Goal: Transaction & Acquisition: Purchase product/service

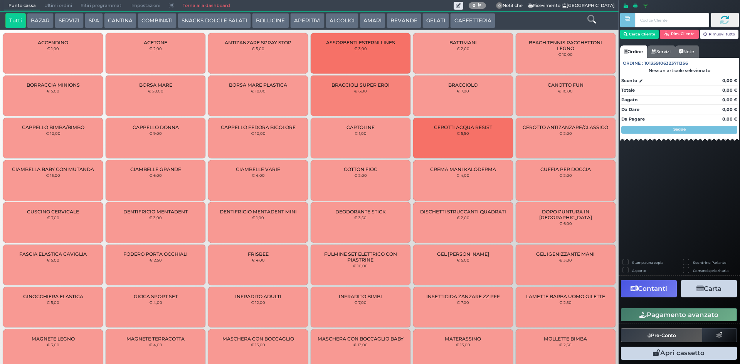
click at [23, 26] on button "Tutti" at bounding box center [15, 20] width 20 height 15
click at [63, 12] on div "Punto cassa [GEOGRAPHIC_DATA] Ultimi ordini Delivery Ritiri programmati Imposta…" at bounding box center [309, 6] width 619 height 12
click at [91, 12] on div "Tutti BAZAR SERVIZI SPA [GEOGRAPHIC_DATA] COMBINATI SNACKS DOLCI E SALATI BOLLI…" at bounding box center [309, 21] width 619 height 18
click at [92, 13] on button "SPA" at bounding box center [94, 20] width 18 height 15
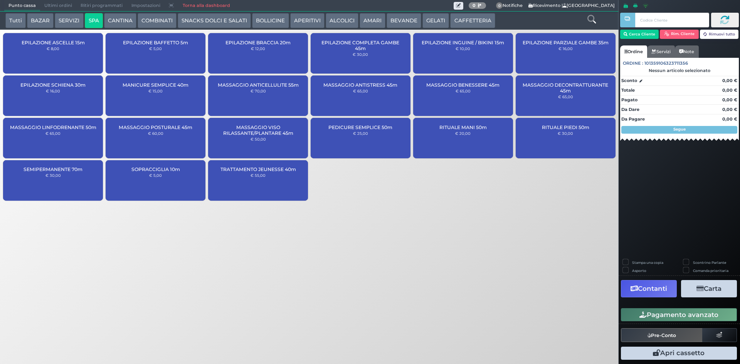
click at [593, 22] on icon at bounding box center [592, 19] width 8 height 8
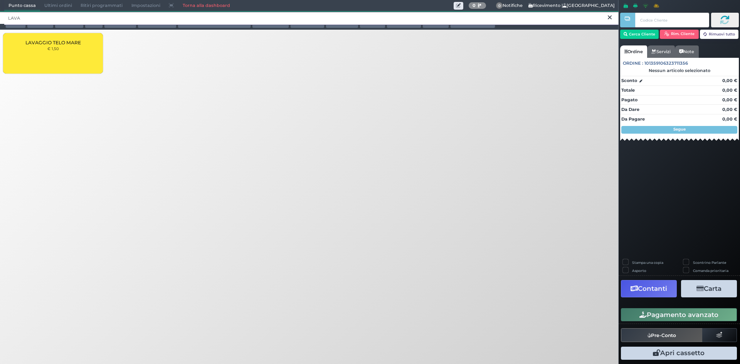
type input "LAVA"
click at [74, 47] on div "LAVAGGIO TELO MARE € 1,50" at bounding box center [53, 53] width 100 height 40
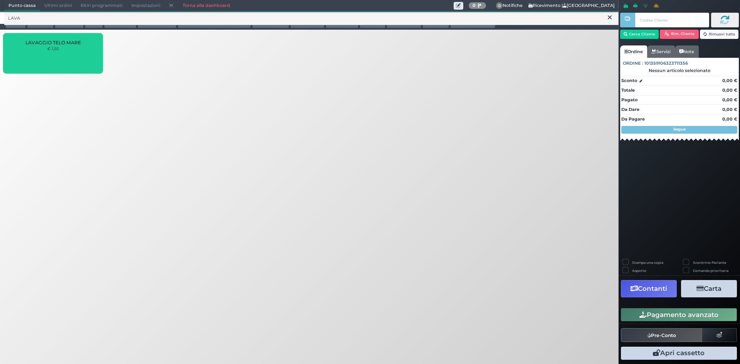
click at [74, 47] on div "LAVAGGIO TELO MARE € 1,50" at bounding box center [53, 53] width 100 height 40
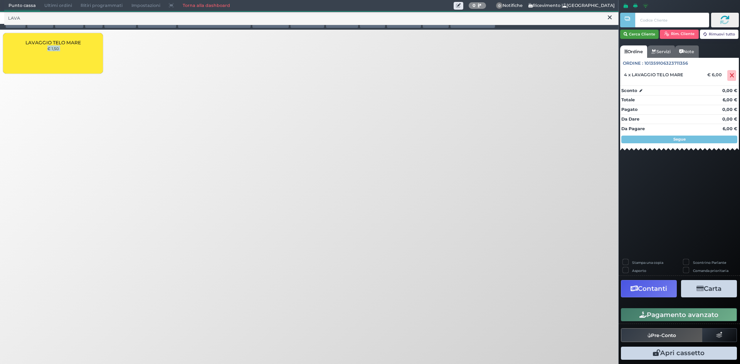
click at [652, 31] on button "Cerca Cliente" at bounding box center [639, 34] width 39 height 9
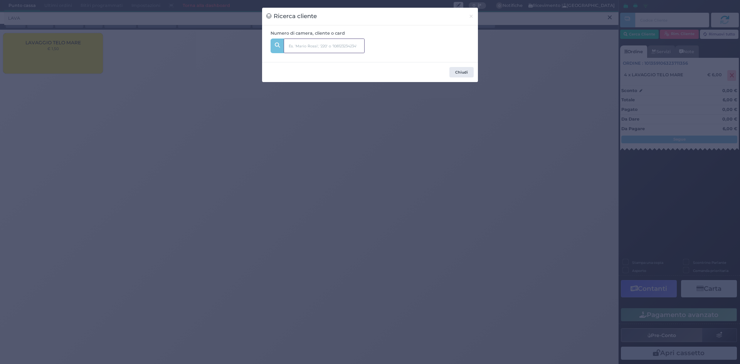
click at [345, 43] on input "text" at bounding box center [324, 46] width 81 height 15
type input "151"
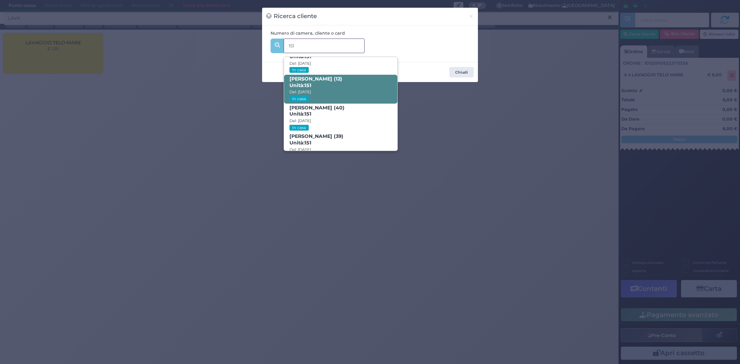
scroll to position [37, 0]
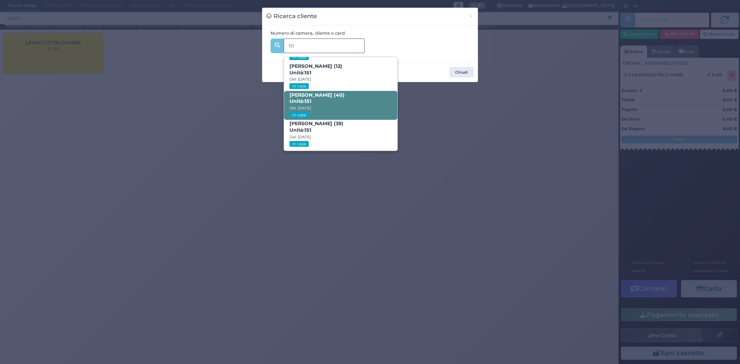
click at [323, 105] on span "[PERSON_NAME] (40) Unità: 151 Dal: [DATE] In casa" at bounding box center [340, 105] width 113 height 29
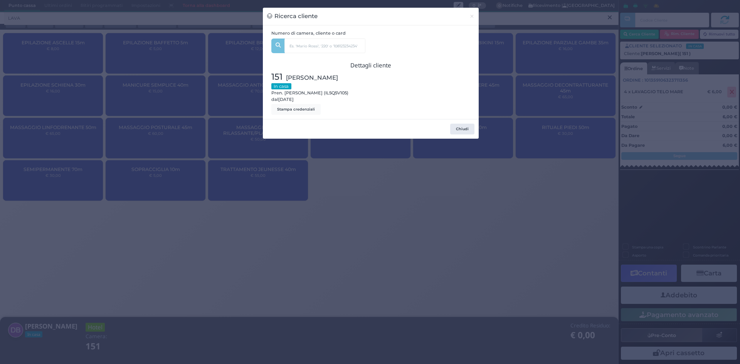
click at [545, 127] on div "Ricerca cliente × Numero di camera, cliente o card 151 [PERSON_NAME] (6) Unità:…" at bounding box center [370, 182] width 740 height 364
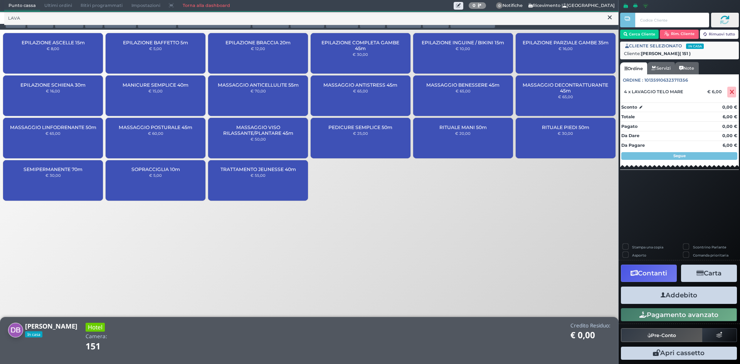
drag, startPoint x: 641, startPoint y: 285, endPoint x: 642, endPoint y: 294, distance: 9.3
click at [642, 294] on div "Stampa una copia Scontrino Parlante Asporto Comanda prioritaria Contanti Carta …" at bounding box center [679, 303] width 121 height 118
click at [642, 294] on button "Addebito" at bounding box center [679, 295] width 116 height 17
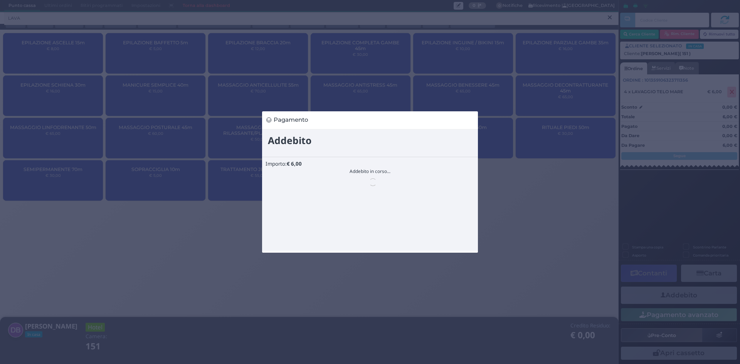
scroll to position [0, 0]
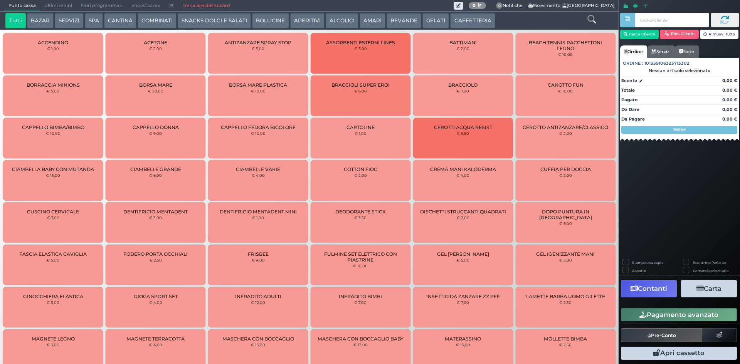
click at [361, 18] on button "AMARI" at bounding box center [373, 20] width 26 height 15
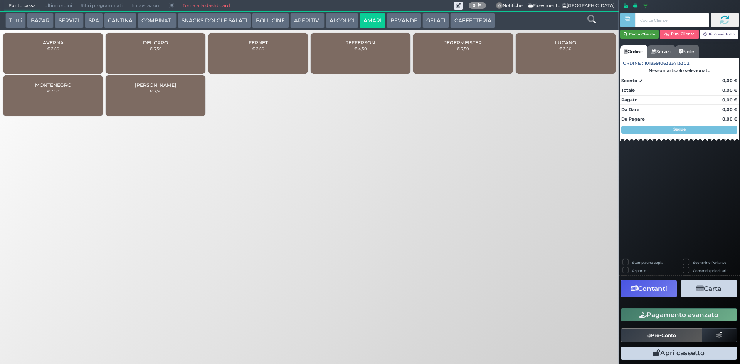
click at [649, 35] on button "Cerca Cliente" at bounding box center [639, 34] width 39 height 9
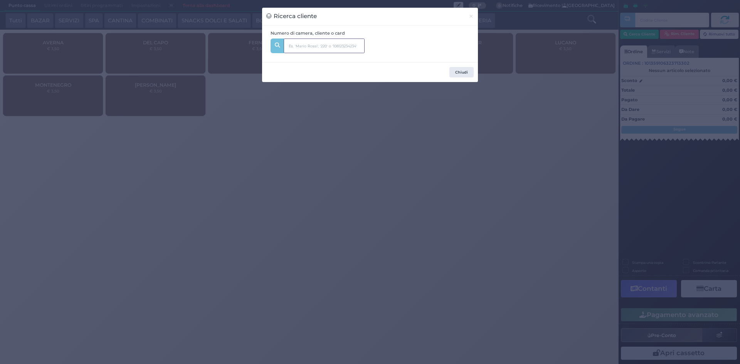
click at [351, 45] on input "text" at bounding box center [324, 46] width 81 height 15
type input "225"
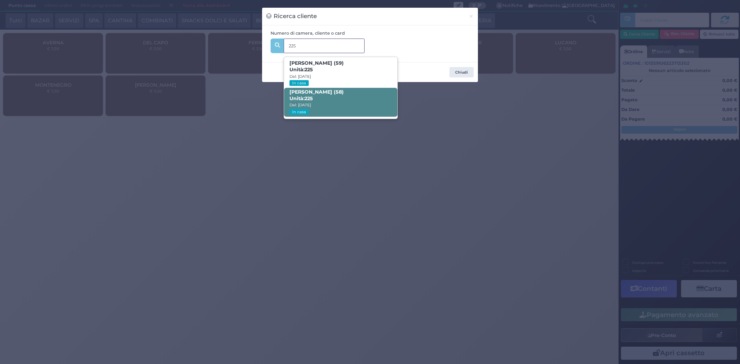
click at [353, 97] on span "Vincenzina Di Marco (58) Unità: 225 Dal: 24/08/2025 In casa" at bounding box center [340, 102] width 113 height 29
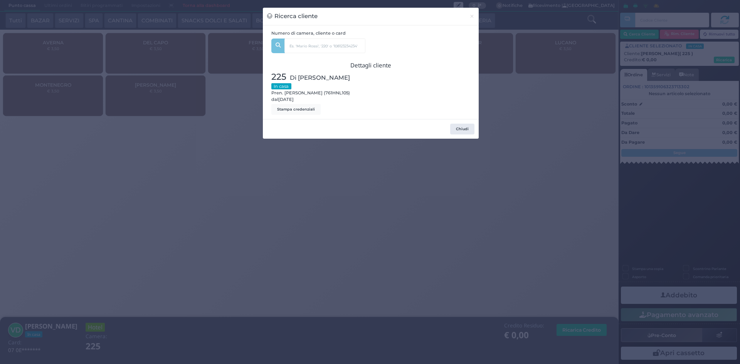
click at [544, 165] on div "Ricerca cliente × Numero di camera, cliente o card 225 Massimo Bovi (59) Unità:…" at bounding box center [370, 182] width 740 height 364
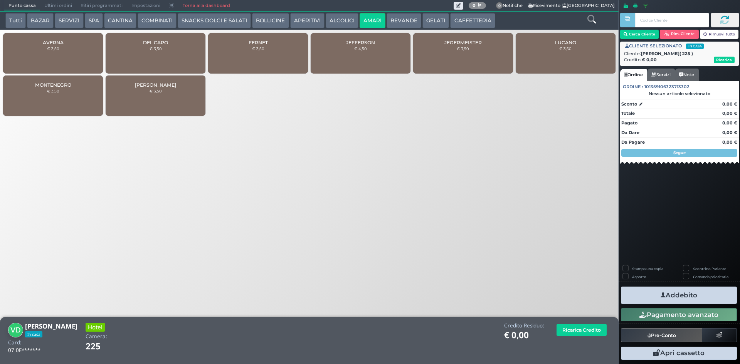
click at [293, 20] on button "APERITIVI" at bounding box center [307, 20] width 34 height 15
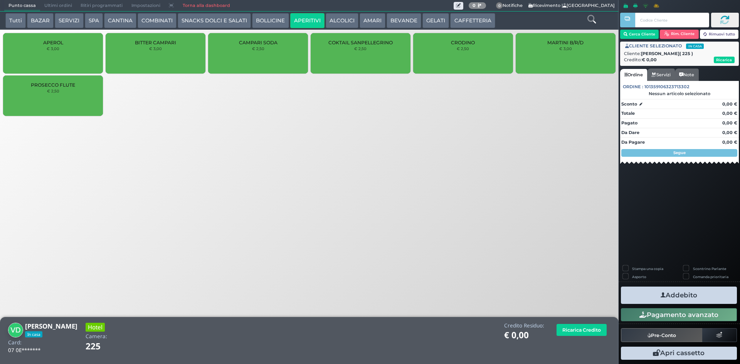
click at [326, 27] on button "ALCOLICI" at bounding box center [342, 20] width 33 height 15
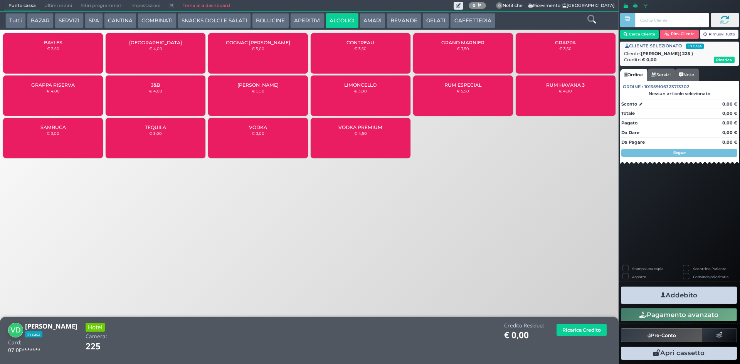
click at [37, 136] on div "SAMBUCA € 3,00" at bounding box center [53, 138] width 100 height 40
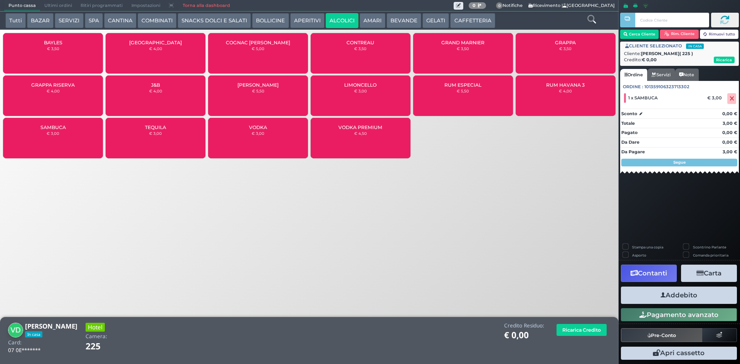
click at [657, 295] on button "Addebito" at bounding box center [679, 295] width 116 height 17
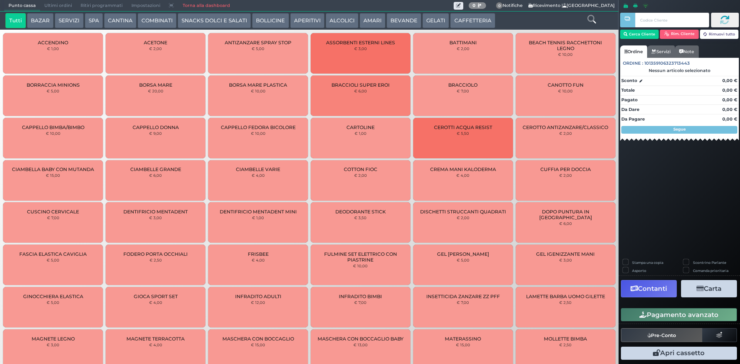
click at [69, 22] on button "SERVIZI" at bounding box center [69, 20] width 29 height 15
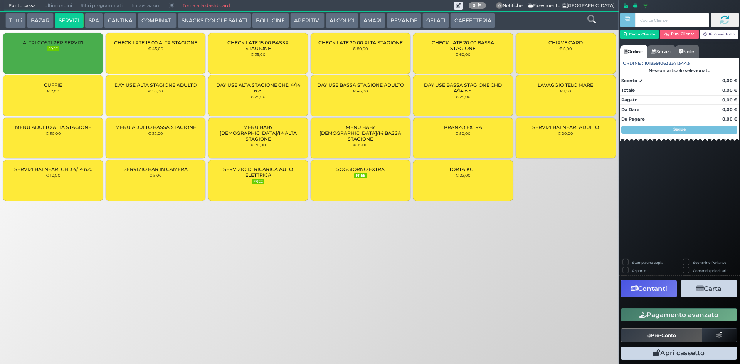
click at [95, 23] on button "SPA" at bounding box center [94, 20] width 18 height 15
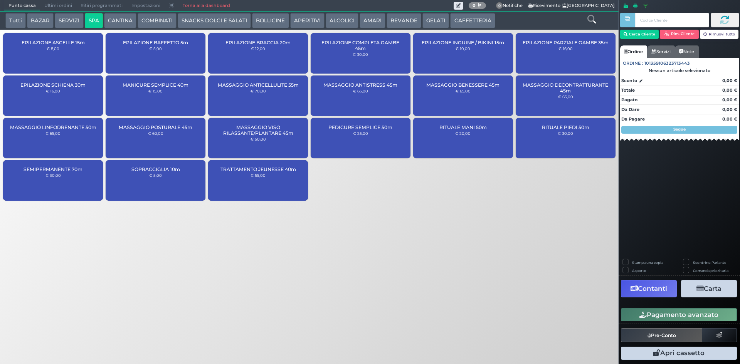
click at [414, 19] on button "BEVANDE" at bounding box center [404, 20] width 35 height 15
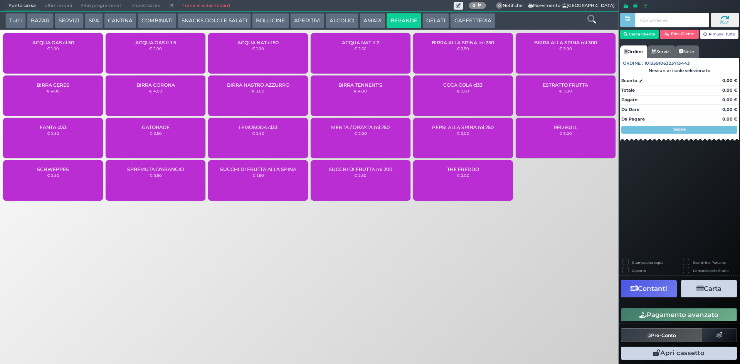
click at [358, 90] on small "€ 4,00" at bounding box center [360, 91] width 13 height 5
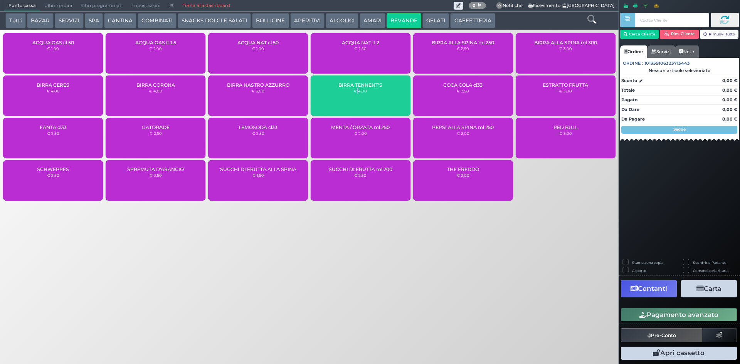
click at [358, 90] on small "€ 4,00" at bounding box center [360, 91] width 13 height 5
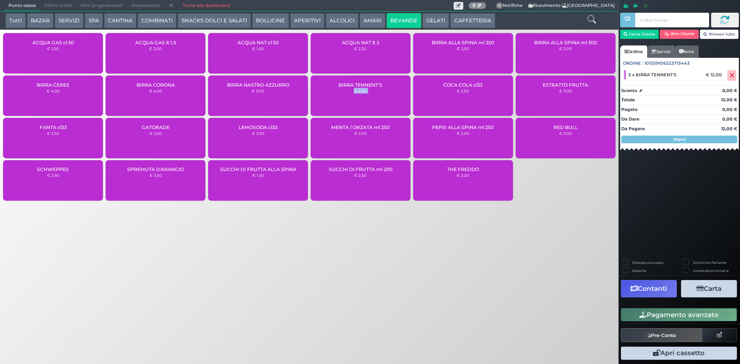
click at [358, 90] on small "€ 4,00" at bounding box center [360, 91] width 13 height 5
click at [667, 315] on button "Pagamento avanzato" at bounding box center [679, 314] width 116 height 13
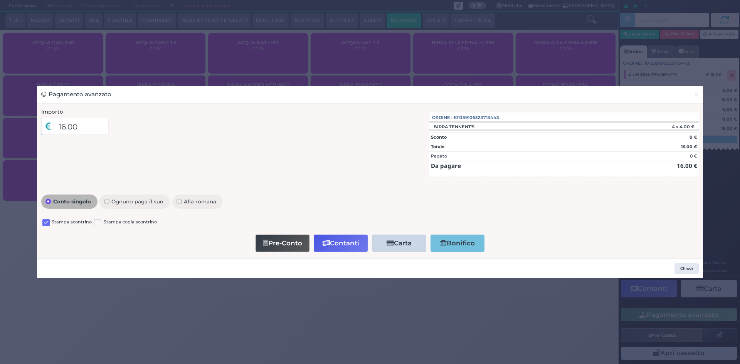
click at [47, 223] on label at bounding box center [45, 222] width 7 height 7
click at [0, 0] on input "checkbox" at bounding box center [0, 0] width 0 height 0
click at [326, 234] on div "Pre-Conto Contanti Carta Addebito Card cliente Bonifico" at bounding box center [370, 244] width 650 height 22
click at [329, 238] on button "Contanti" at bounding box center [341, 243] width 54 height 17
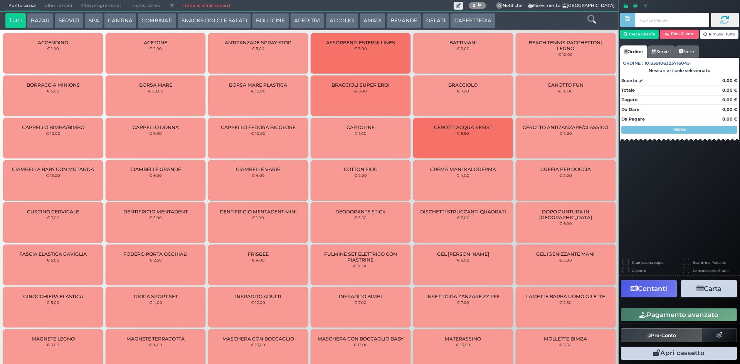
click at [50, 6] on span "Ultimi ordini" at bounding box center [58, 5] width 36 height 11
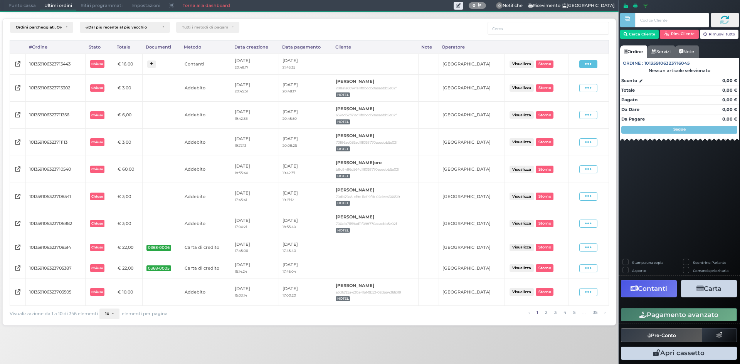
click at [584, 60] on span at bounding box center [589, 64] width 18 height 8
click at [575, 83] on span "Ristampa Pre-Conto" at bounding box center [572, 86] width 32 height 13
